Goal: Information Seeking & Learning: Learn about a topic

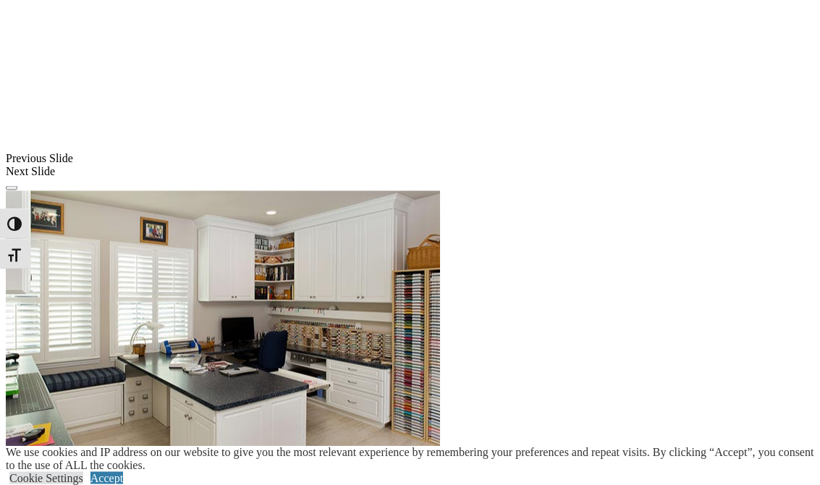
scroll to position [1171, 0]
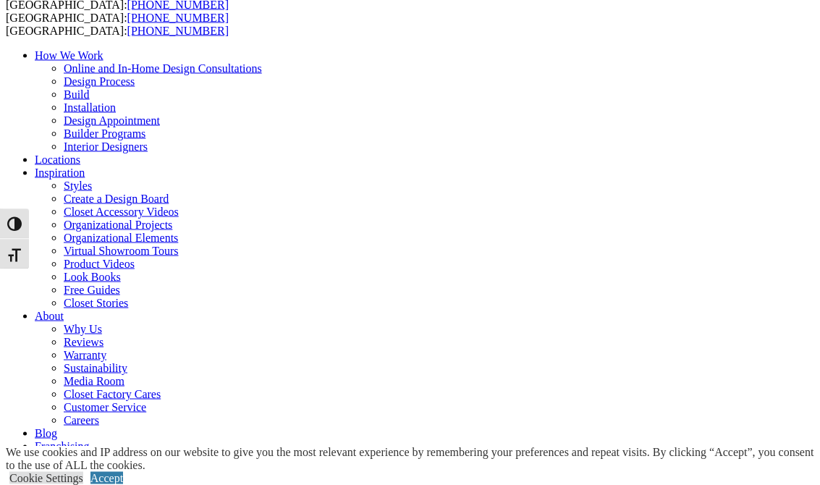
scroll to position [33, 0]
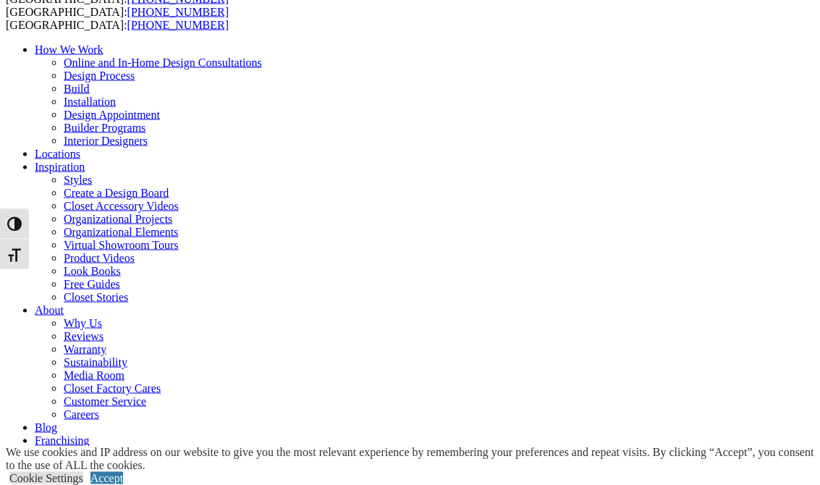
scroll to position [48, 0]
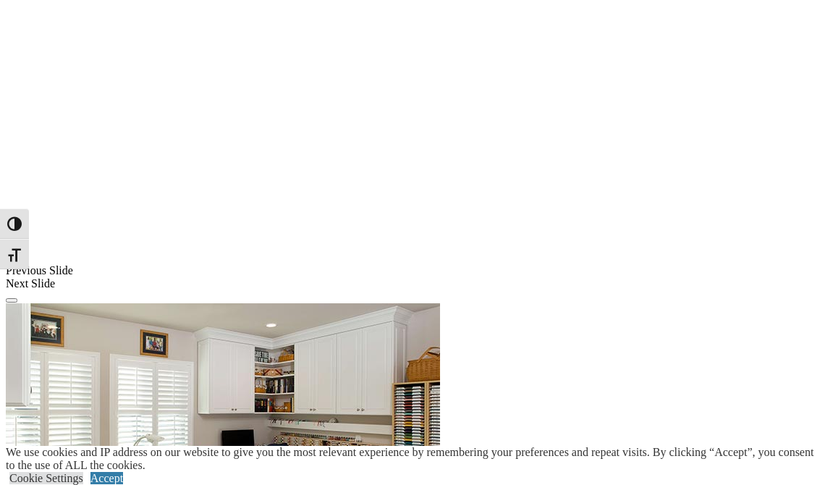
scroll to position [1114, 0]
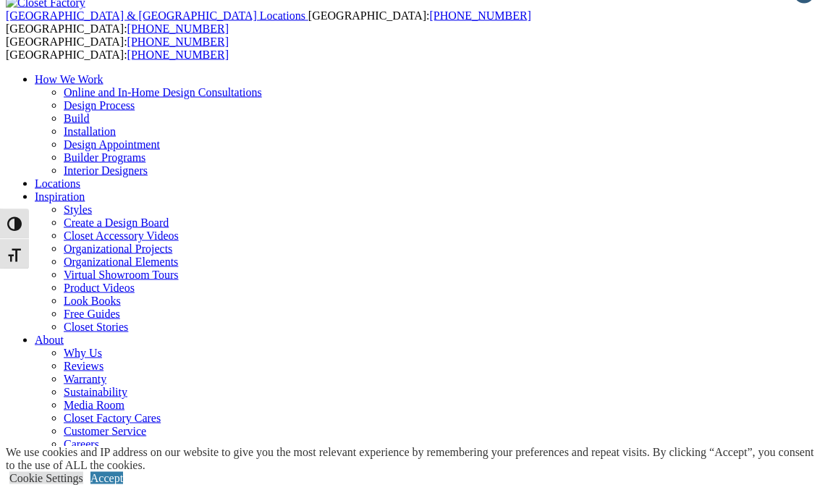
scroll to position [0, 0]
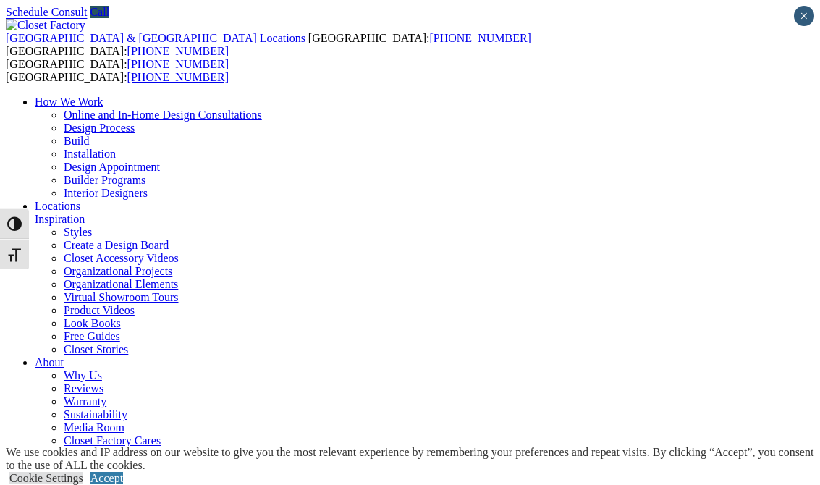
click at [121, 317] on link "Look Books" at bounding box center [92, 323] width 57 height 12
